Goal: Task Accomplishment & Management: Manage account settings

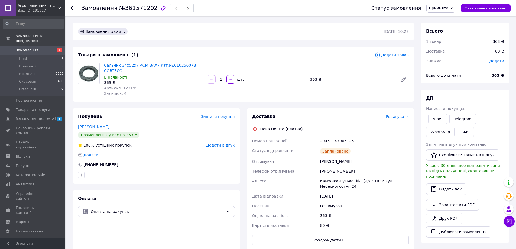
click at [73, 6] on use at bounding box center [72, 8] width 4 height 4
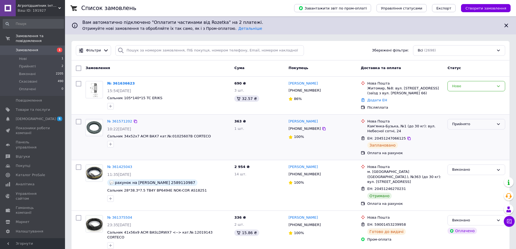
click at [465, 124] on div "Прийнято" at bounding box center [473, 124] width 42 height 6
drag, startPoint x: 464, startPoint y: 135, endPoint x: 331, endPoint y: 123, distance: 133.5
click at [463, 135] on li "Виконано" at bounding box center [476, 136] width 57 height 10
click at [476, 85] on div "Нове" at bounding box center [473, 86] width 42 height 6
click at [463, 97] on li "Прийнято" at bounding box center [476, 97] width 57 height 10
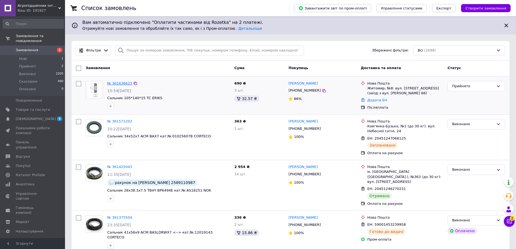
click at [115, 83] on link "№ 361636623" at bounding box center [119, 83] width 25 height 4
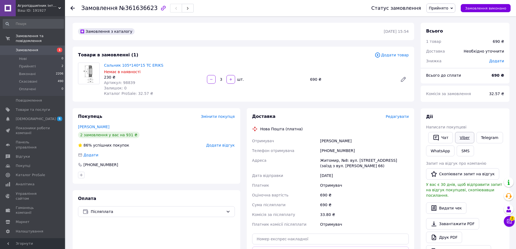
click at [462, 133] on link "Viber" at bounding box center [464, 137] width 19 height 11
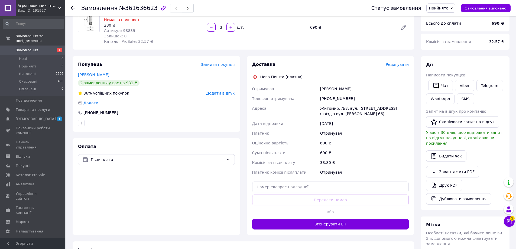
scroll to position [54, 0]
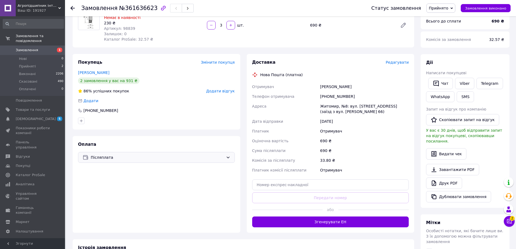
click at [106, 158] on span "Післяплата" at bounding box center [157, 157] width 133 height 6
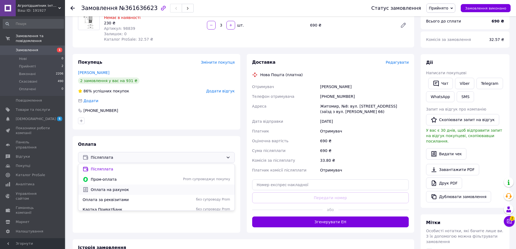
click at [115, 188] on span "Оплата на рахунок" at bounding box center [160, 189] width 139 height 5
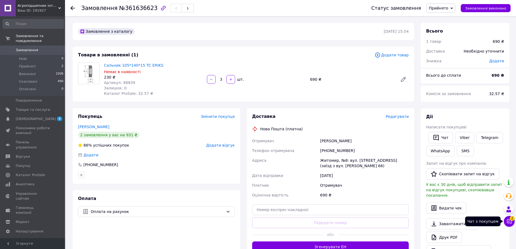
click at [509, 220] on icon at bounding box center [509, 221] width 5 height 5
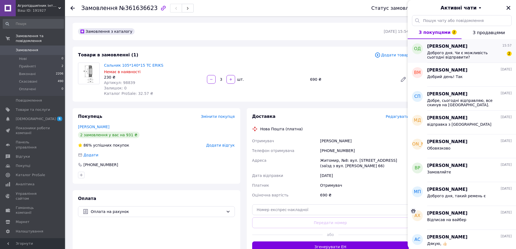
click at [457, 51] on span "Доброго дня. Чи є можливість сьогодні відправити?" at bounding box center [465, 55] width 77 height 9
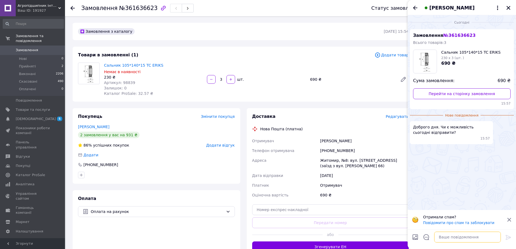
click at [447, 236] on textarea at bounding box center [467, 237] width 67 height 11
type textarea "n"
type textarea "так до 18 год відправка"
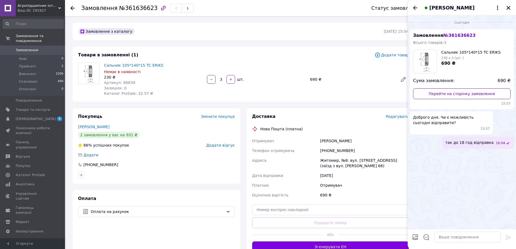
click at [72, 6] on use at bounding box center [72, 8] width 4 height 4
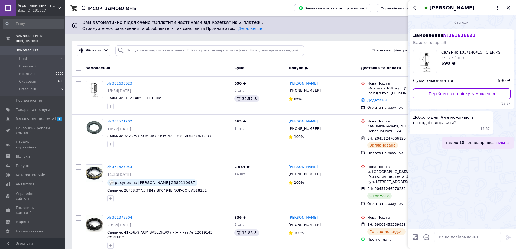
drag, startPoint x: 508, startPoint y: 6, endPoint x: 491, endPoint y: 17, distance: 19.8
click at [508, 6] on icon "Закрити" at bounding box center [508, 7] width 5 height 5
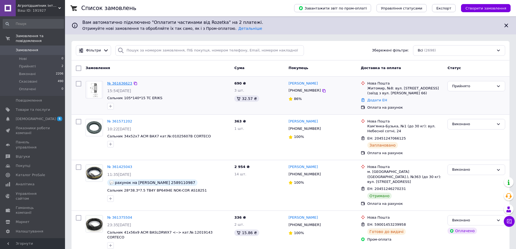
click at [119, 83] on link "№ 361636623" at bounding box center [119, 83] width 25 height 4
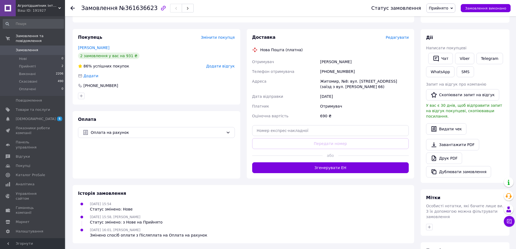
scroll to position [81, 0]
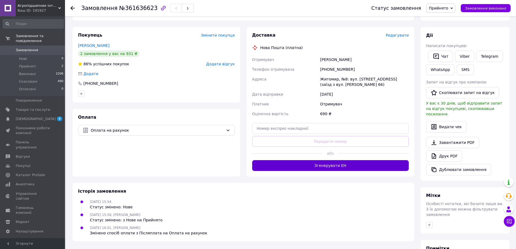
click at [340, 163] on button "Згенерувати ЕН" at bounding box center [330, 165] width 157 height 11
